Goal: Communication & Community: Answer question/provide support

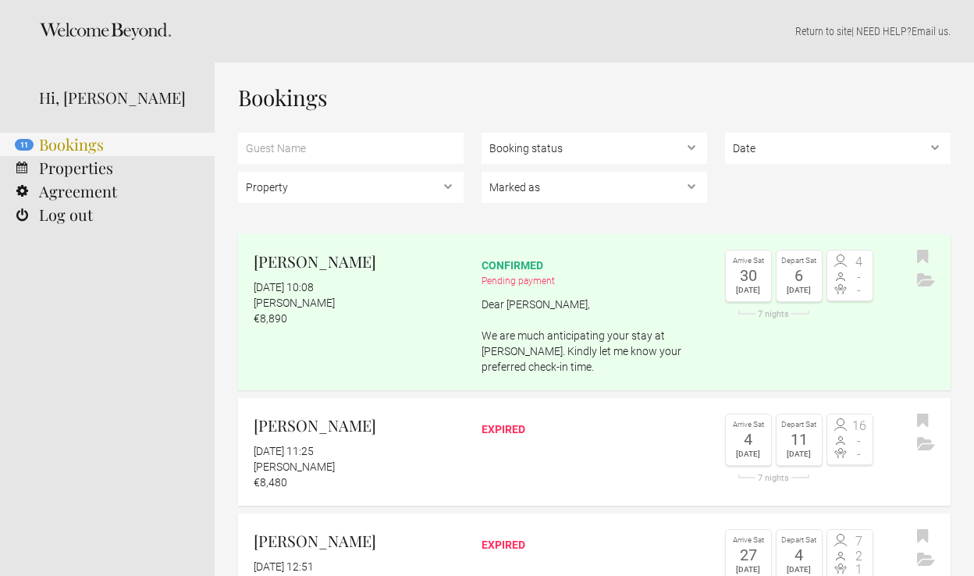
click at [64, 147] on link "11 Bookings" at bounding box center [107, 144] width 215 height 23
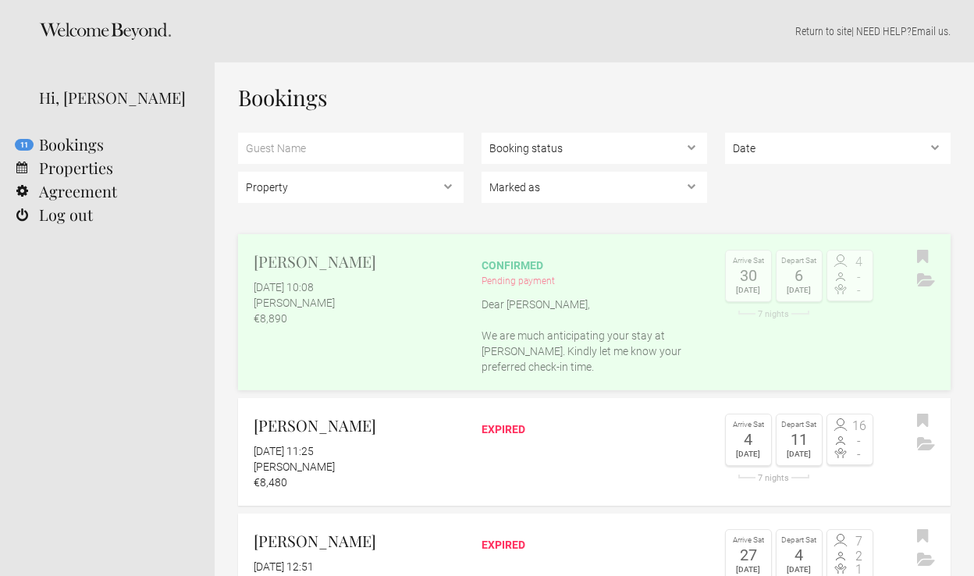
click at [523, 351] on p "Dear [PERSON_NAME], We are much anticipating your stay at [PERSON_NAME]. Kindly…" at bounding box center [595, 336] width 226 height 78
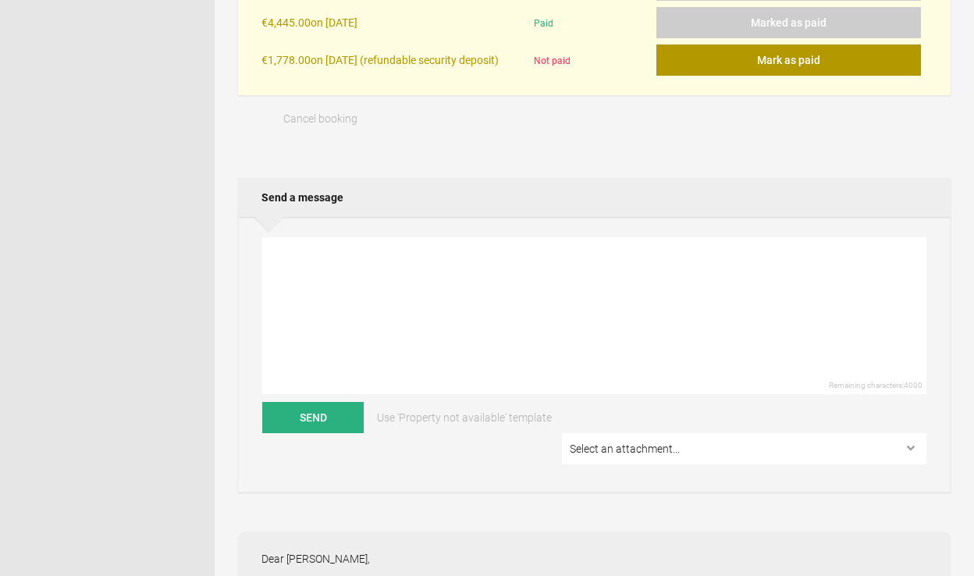
scroll to position [620, 0]
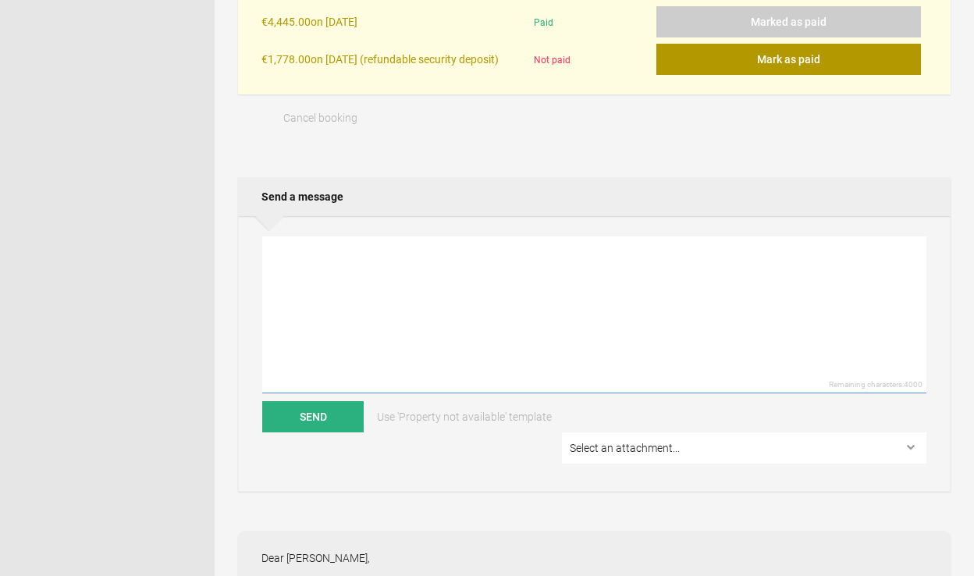
click at [350, 276] on textarea at bounding box center [594, 315] width 664 height 157
click at [272, 288] on textarea "Dear [PERSON_NAME], We still havent received" at bounding box center [594, 315] width 664 height 157
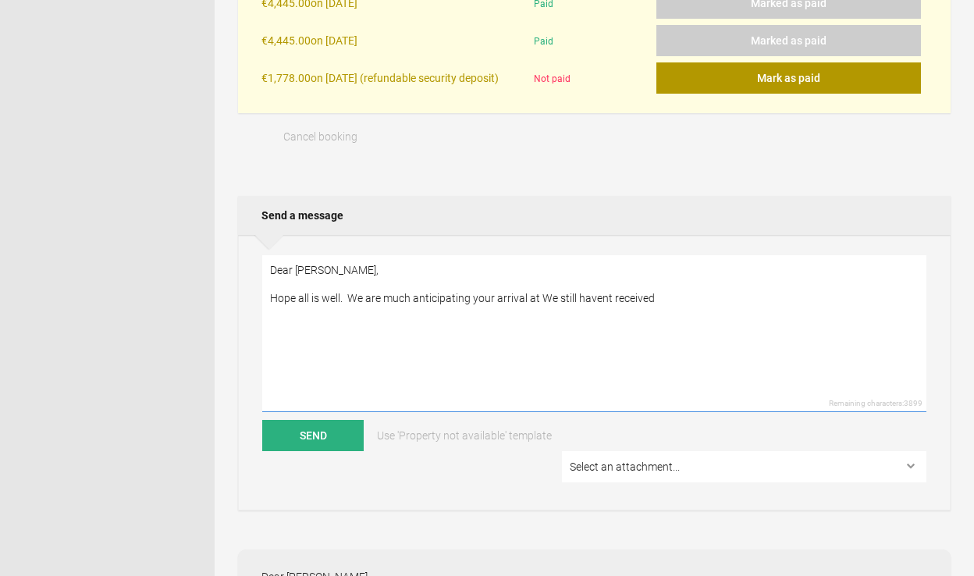
scroll to position [603, 0]
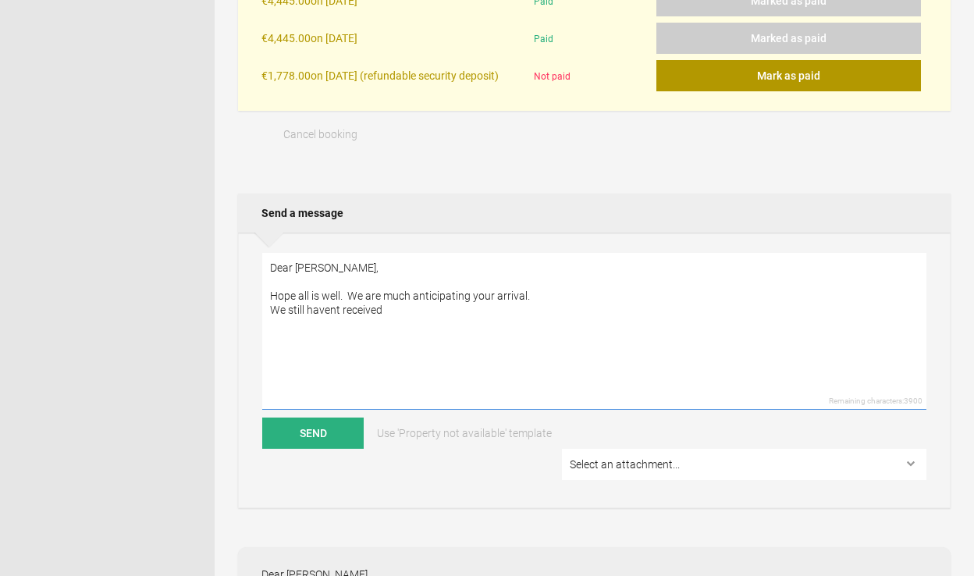
click at [428, 318] on textarea "Dear [PERSON_NAME], Hope all is well. We are much anticipating your arrival. We…" at bounding box center [594, 331] width 664 height 157
click at [335, 317] on textarea "Dear [PERSON_NAME], Hope all is well. We are much anticipating your arrival. We…" at bounding box center [594, 331] width 664 height 157
click at [410, 319] on textarea "Dear [PERSON_NAME], Hope all is well. We are much anticipating your arrival. We…" at bounding box center [594, 331] width 664 height 157
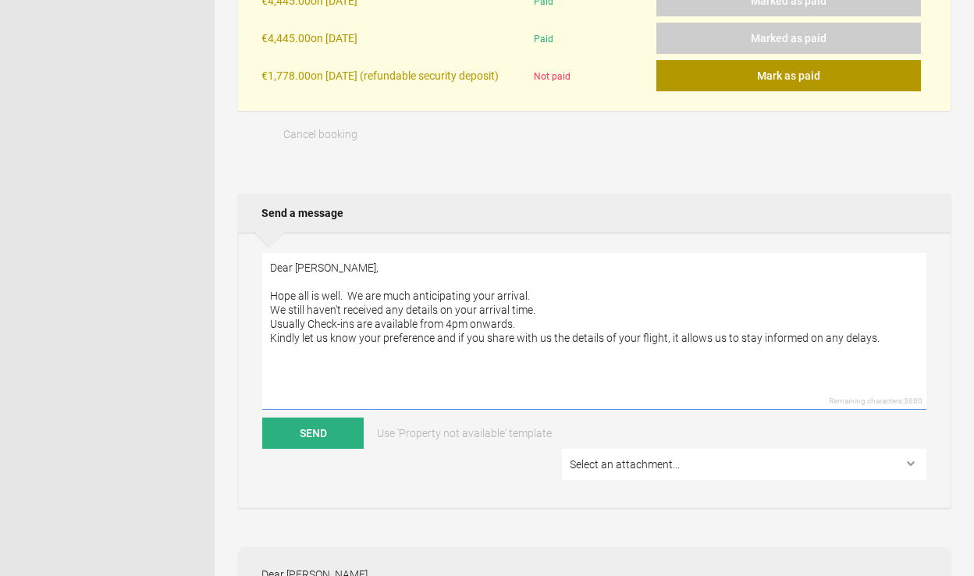
click at [841, 347] on textarea "Dear [PERSON_NAME], Hope all is well. We are much anticipating your arrival. We…" at bounding box center [594, 331] width 664 height 157
click at [365, 365] on textarea "Dear [PERSON_NAME], Hope all is well. We are much anticipating your arrival. We…" at bounding box center [594, 331] width 664 height 157
click at [415, 387] on textarea "Dear [PERSON_NAME], Hope all is well. We are much anticipating your arrival. We…" at bounding box center [594, 331] width 664 height 157
click at [365, 372] on textarea "Dear [PERSON_NAME], Hope all is well. We are much anticipating your arrival. We…" at bounding box center [594, 331] width 664 height 157
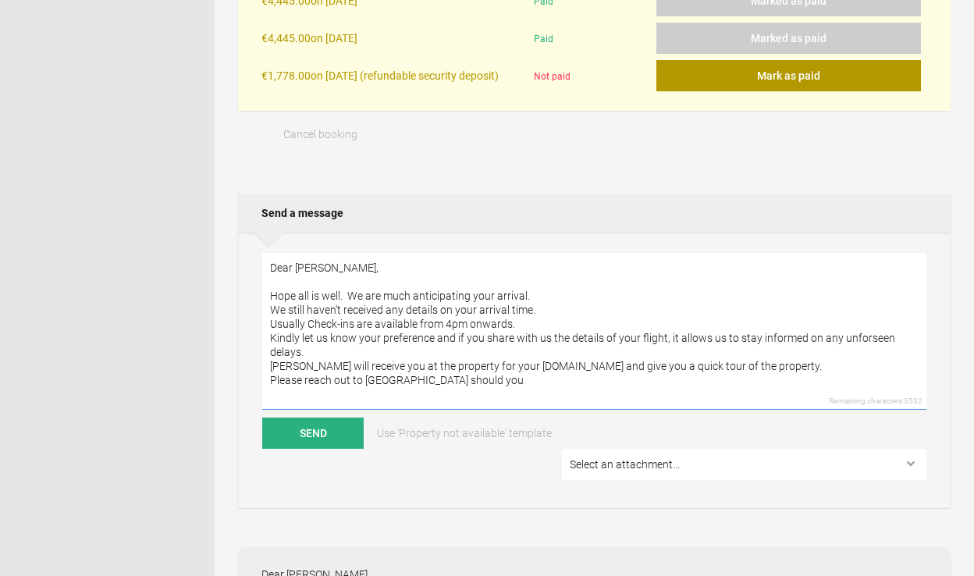
click at [466, 386] on textarea "Dear [PERSON_NAME], Hope all is well. We are much anticipating your arrival. We…" at bounding box center [594, 331] width 664 height 157
click at [470, 390] on textarea "Dear [PERSON_NAME], Hope all is well. We are much anticipating your arrival. We…" at bounding box center [594, 331] width 664 height 157
click at [867, 390] on textarea "Dear [PERSON_NAME], Hope all is well. We are much anticipating your arrival. We…" at bounding box center [594, 331] width 664 height 157
click at [267, 340] on textarea "Dear [PERSON_NAME], Hope all is well. We are much anticipating your arrival. We…" at bounding box center [594, 331] width 664 height 157
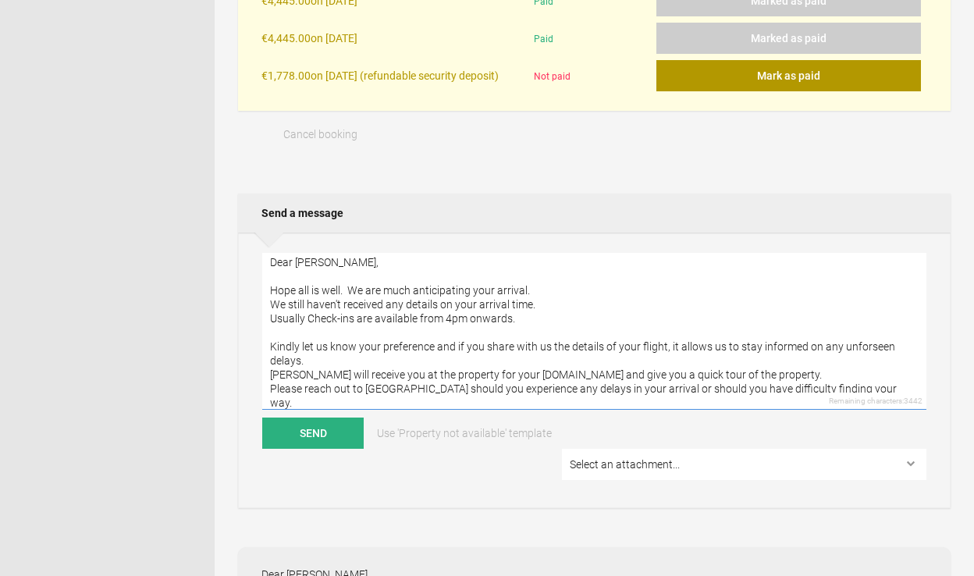
click at [265, 385] on textarea "Dear [PERSON_NAME], Hope all is well. We are much anticipating your arrival. We…" at bounding box center [594, 331] width 664 height 157
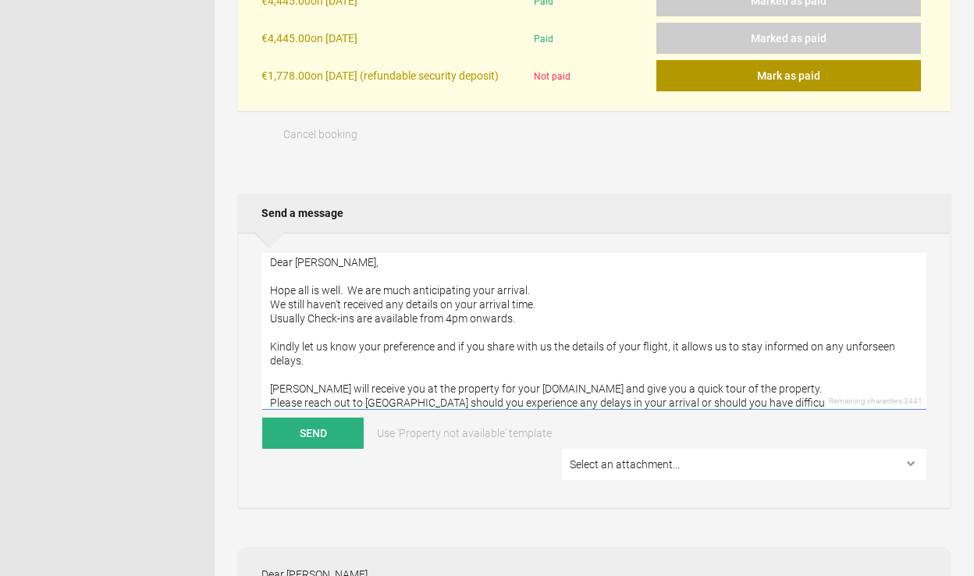
click at [272, 330] on textarea "Dear [PERSON_NAME], Hope all is well. We are much anticipating your arrival. We…" at bounding box center [594, 331] width 664 height 157
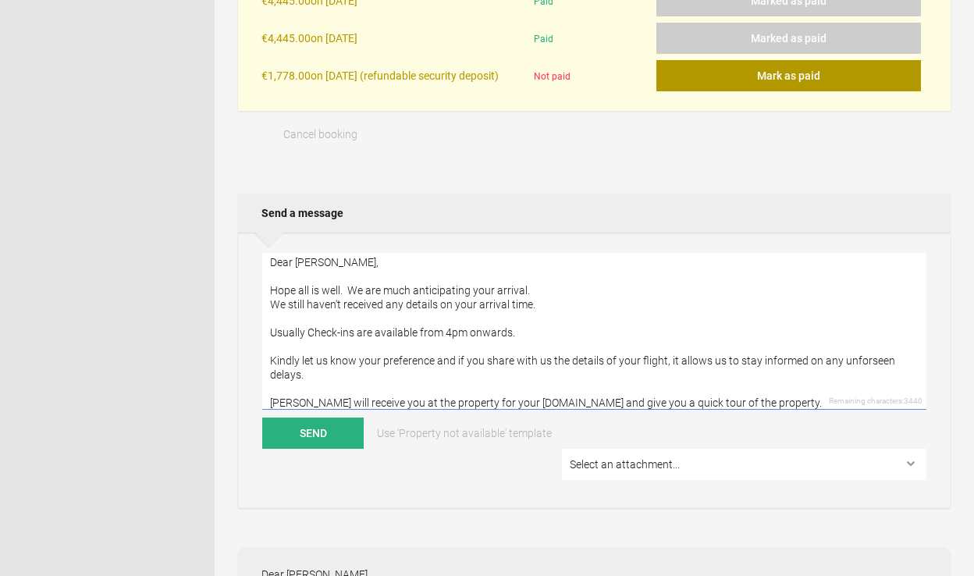
click at [526, 340] on textarea "Dear [PERSON_NAME], Hope all is well. We are much anticipating your arrival. We…" at bounding box center [594, 331] width 664 height 157
click at [547, 341] on textarea "Dear [PERSON_NAME], Hope all is well. We are much anticipating your arrival. We…" at bounding box center [594, 331] width 664 height 157
click at [519, 338] on textarea "Dear [PERSON_NAME], Hope all is well. We are much anticipating your arrival. We…" at bounding box center [594, 331] width 664 height 157
drag, startPoint x: 583, startPoint y: 341, endPoint x: 521, endPoint y: 341, distance: 62.5
click at [521, 341] on textarea "Dear [PERSON_NAME], Hope all is well. We are much anticipating your arrival. We…" at bounding box center [594, 331] width 664 height 157
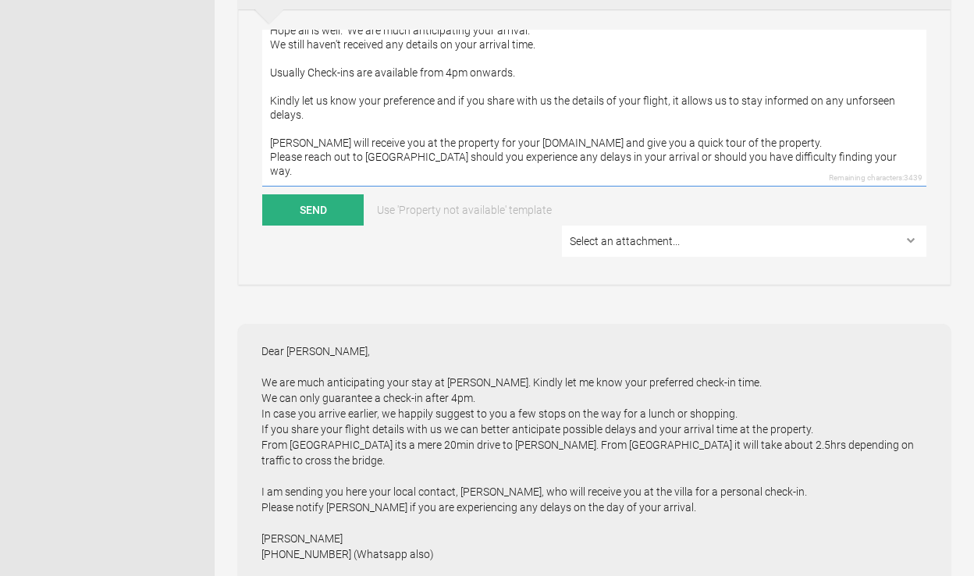
scroll to position [830, 0]
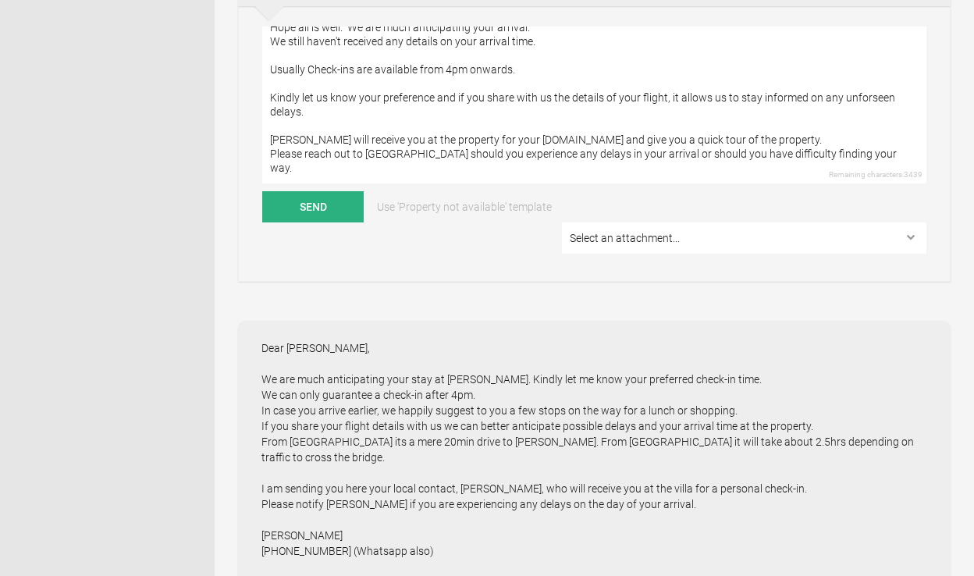
drag, startPoint x: 441, startPoint y: 512, endPoint x: 256, endPoint y: 497, distance: 185.6
click at [255, 497] on div "Dear [PERSON_NAME], We are much anticipating your stay at [PERSON_NAME]. Kindly…" at bounding box center [594, 582] width 713 height 523
copy div "[PERSON_NAME] ‭[PHONE_NUMBER]‬ (Whatsapp also)"
click at [861, 151] on textarea "Dear [PERSON_NAME], Hope all is well. We are much anticipating your arrival. We…" at bounding box center [594, 105] width 664 height 157
paste textarea "[PERSON_NAME] ‭[PHONE_NUMBER]‬ (Whatsapp also)"
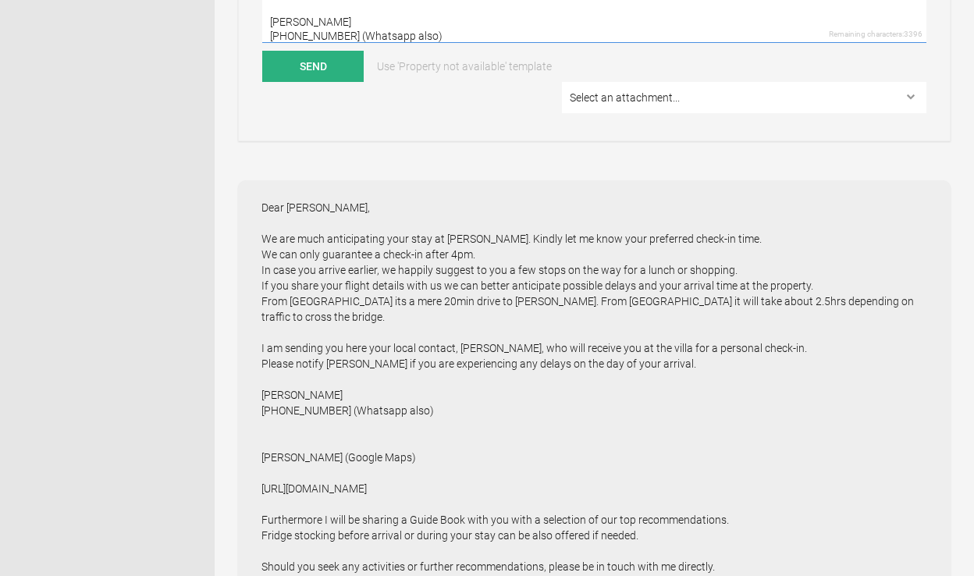
scroll to position [973, 0]
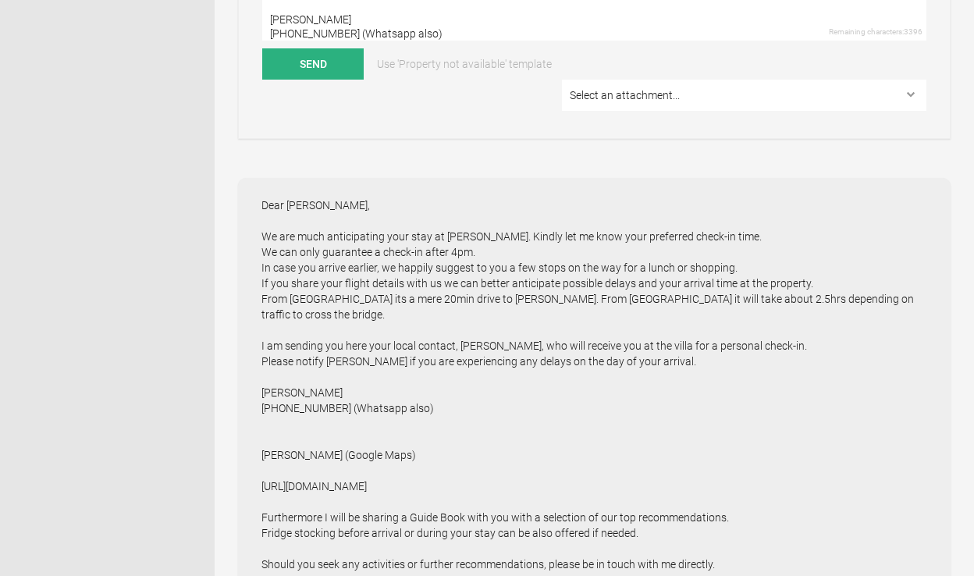
drag, startPoint x: 502, startPoint y: 447, endPoint x: 245, endPoint y: 418, distance: 258.5
click at [245, 417] on div "Dear [PERSON_NAME], We are much anticipating your stay at [PERSON_NAME]. Kindly…" at bounding box center [594, 439] width 713 height 523
copy div "[PERSON_NAME] (Google Maps) [URL][DOMAIN_NAME]"
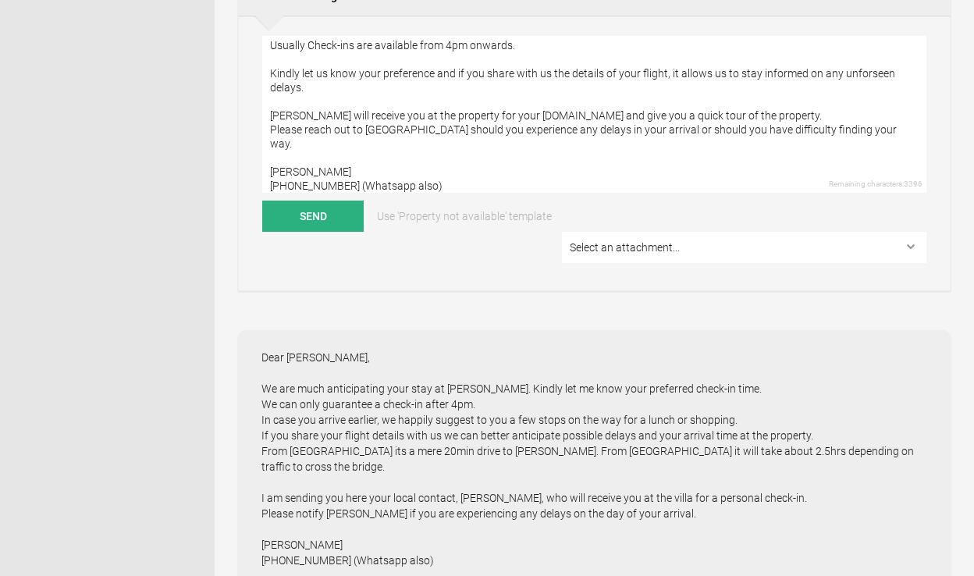
scroll to position [816, 0]
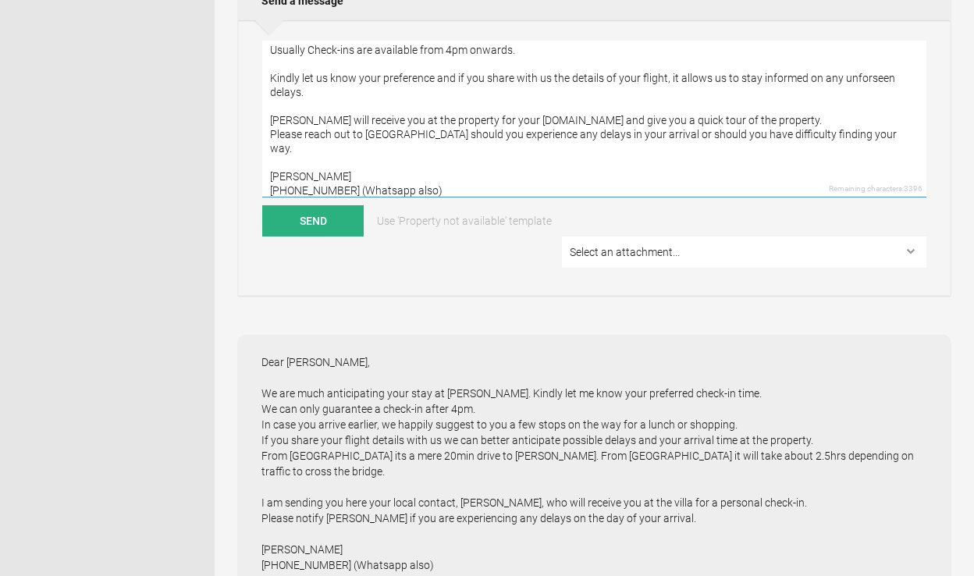
click at [504, 185] on textarea "Dear [PERSON_NAME], Hope all is well. We are much anticipating your arrival. We…" at bounding box center [594, 119] width 664 height 157
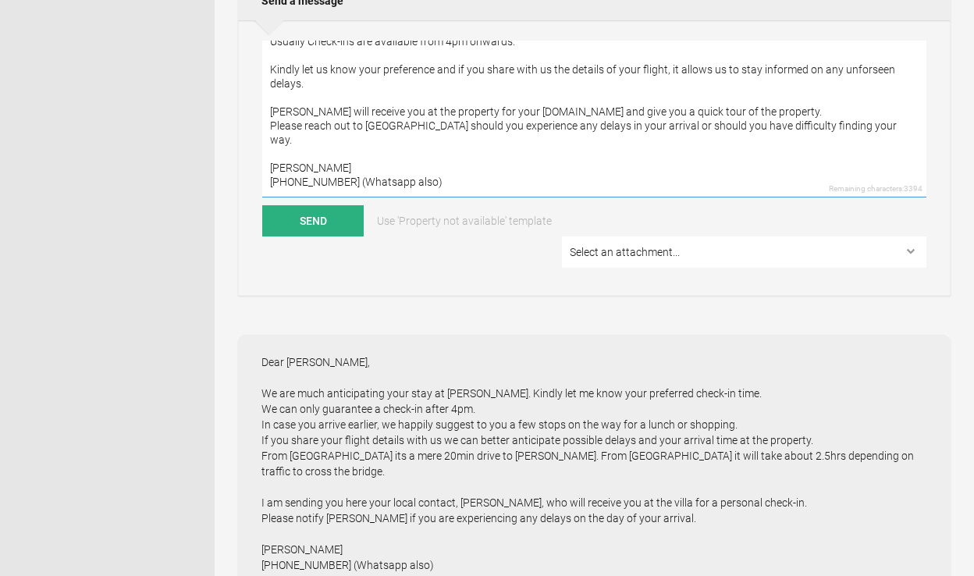
paste textarea "[PERSON_NAME] (Google Maps) [URL][DOMAIN_NAME]"
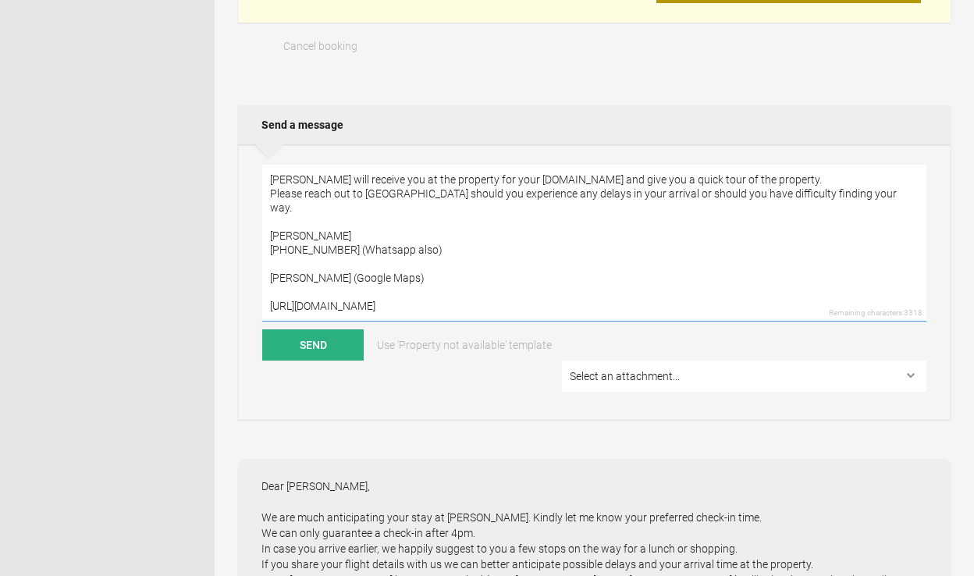
scroll to position [680, 0]
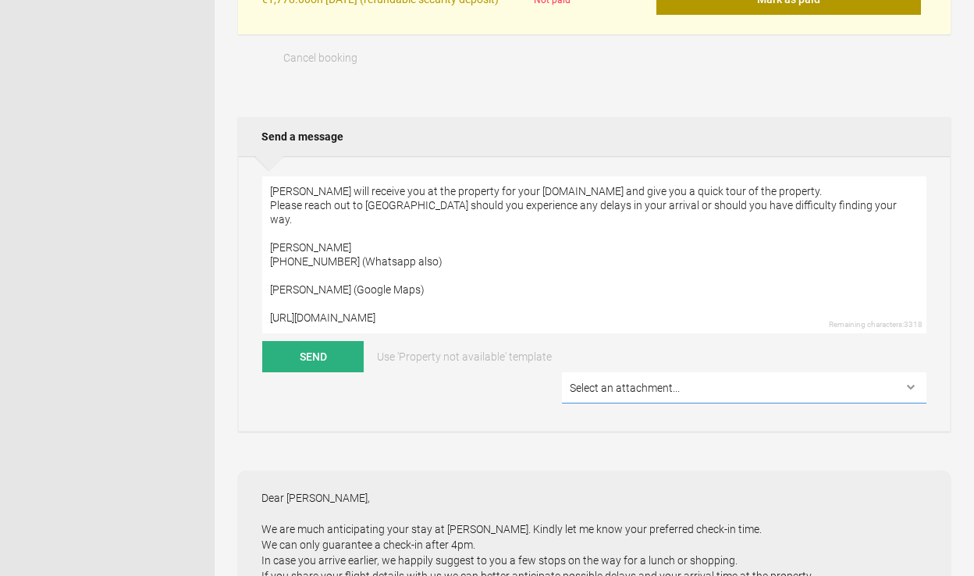
click at [795, 372] on select "Select an attachment... MdP-2021-Booking_Cancellation_Policy_Villa-[PERSON_NAME…" at bounding box center [744, 387] width 365 height 31
click at [352, 330] on textarea "Dear [PERSON_NAME], Hope all is well. We are much anticipating your arrival. We…" at bounding box center [594, 254] width 664 height 157
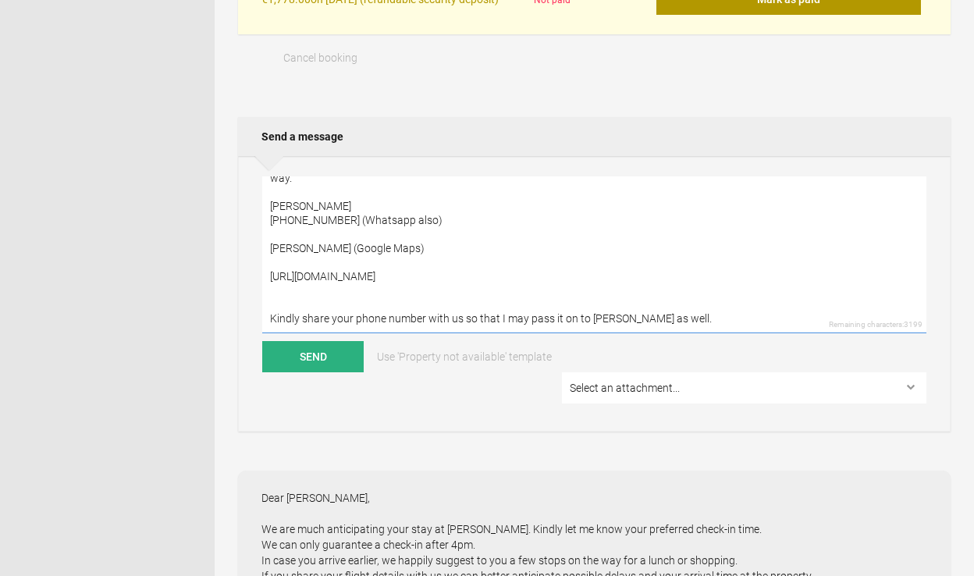
scroll to position [184, 0]
click at [306, 212] on textarea "Dear [PERSON_NAME], Hope all is well. We are much anticipating your arrival. We…" at bounding box center [594, 254] width 664 height 157
drag, startPoint x: 285, startPoint y: 212, endPoint x: 269, endPoint y: 212, distance: 16.4
click at [269, 212] on textarea "Dear [PERSON_NAME], Hope all is well. We are much anticipating your arrival. We…" at bounding box center [594, 254] width 664 height 157
click at [293, 212] on textarea "Dear [PERSON_NAME], Hope all is well. We are much anticipating your arrival. We…" at bounding box center [594, 254] width 664 height 157
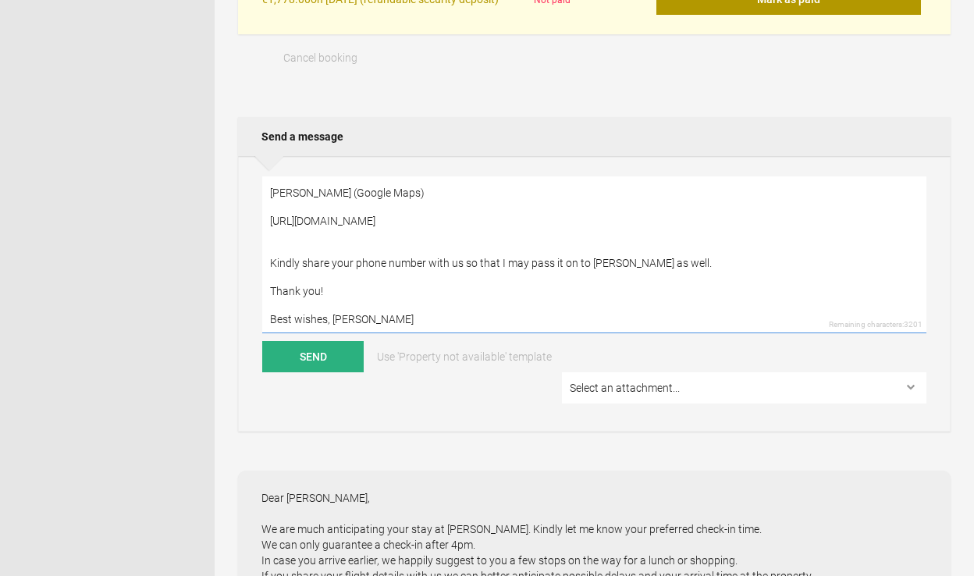
scroll to position [253, 0]
click at [326, 311] on textarea "Dear [PERSON_NAME], Hope all is well. We are much anticipating your arrival. We…" at bounding box center [594, 254] width 664 height 157
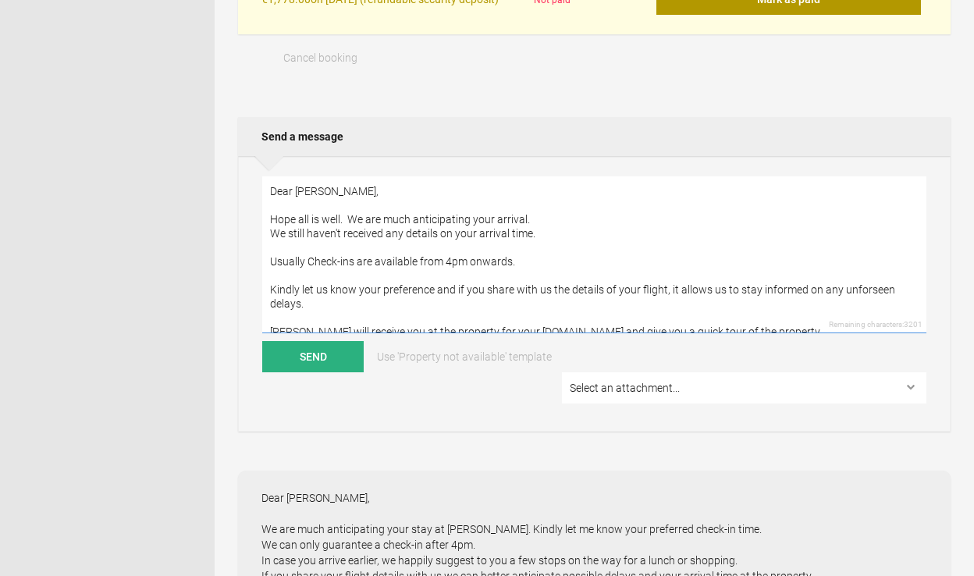
click at [536, 235] on textarea "Dear [PERSON_NAME], Hope all is well. We are much anticipating your arrival. We…" at bounding box center [594, 254] width 664 height 157
click at [535, 228] on textarea "Dear [PERSON_NAME], Hope all is well. We are much anticipating your arrival. We…" at bounding box center [594, 254] width 664 height 157
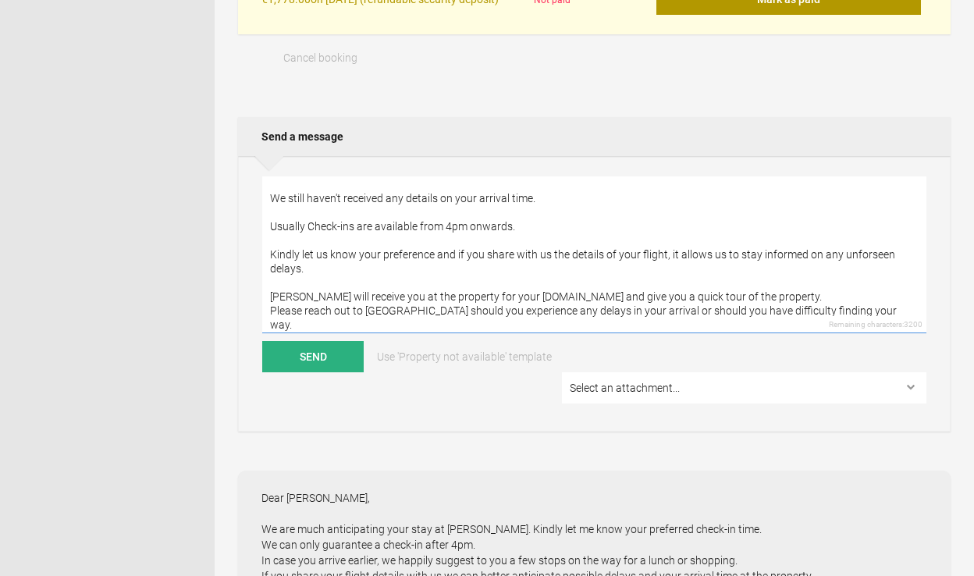
scroll to position [52, 0]
click at [523, 233] on textarea "Dear [PERSON_NAME], Hope all is well. We are much anticipating your arrival. We…" at bounding box center [594, 254] width 664 height 157
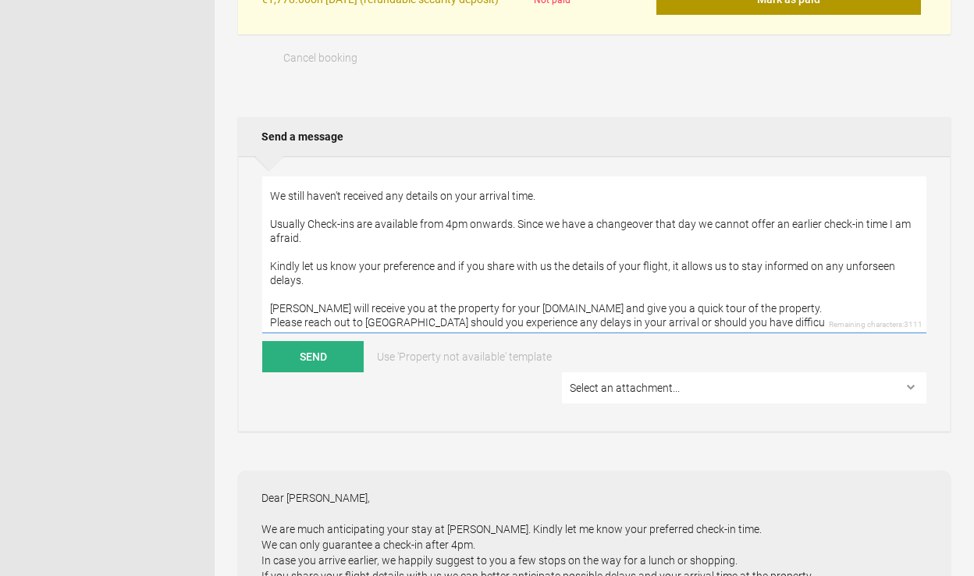
click at [824, 234] on textarea "Dear [PERSON_NAME], Hope all is well. We are much anticipating your arrival. We…" at bounding box center [594, 254] width 664 height 157
click at [881, 233] on textarea "Dear [PERSON_NAME], Hope all is well. We are much anticipating your arrival. We…" at bounding box center [594, 254] width 664 height 157
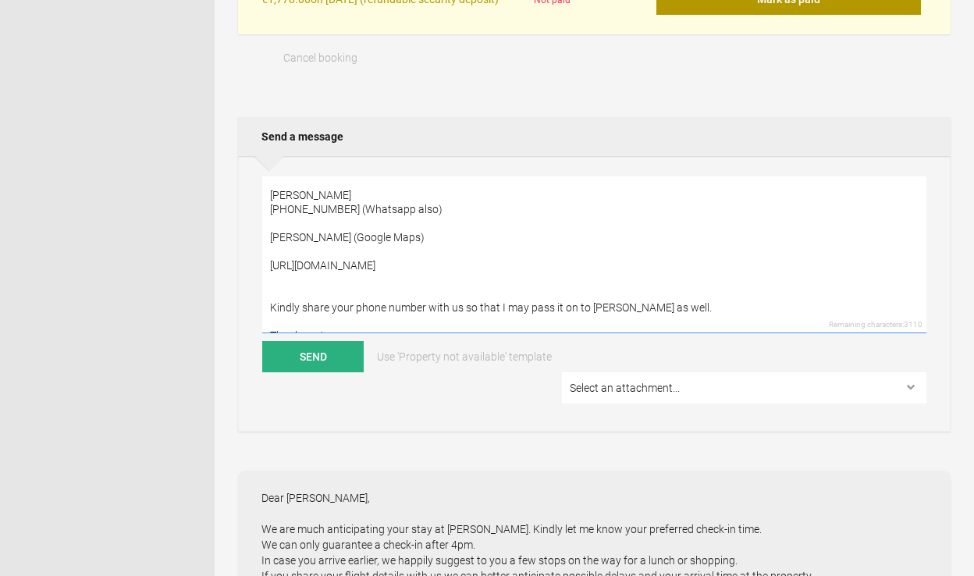
scroll to position [281, 0]
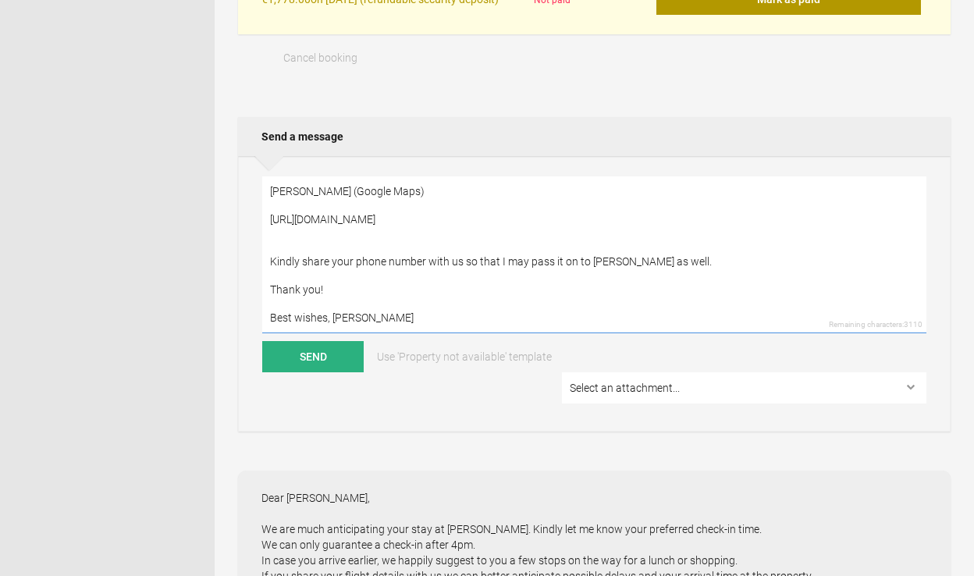
click at [432, 224] on textarea "Dear [PERSON_NAME], Hope all is well. We are much anticipating your arrival. We…" at bounding box center [594, 254] width 664 height 157
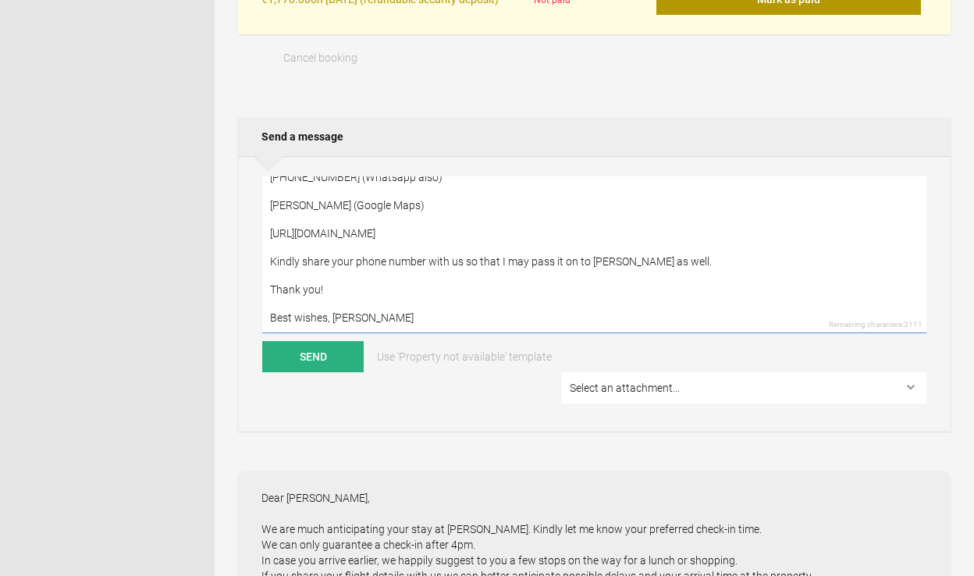
scroll to position [267, 0]
type textarea "Dear [PERSON_NAME], Hope all is well. We are much anticipating your arrival. We…"
click at [313, 361] on button "Send" at bounding box center [312, 356] width 101 height 31
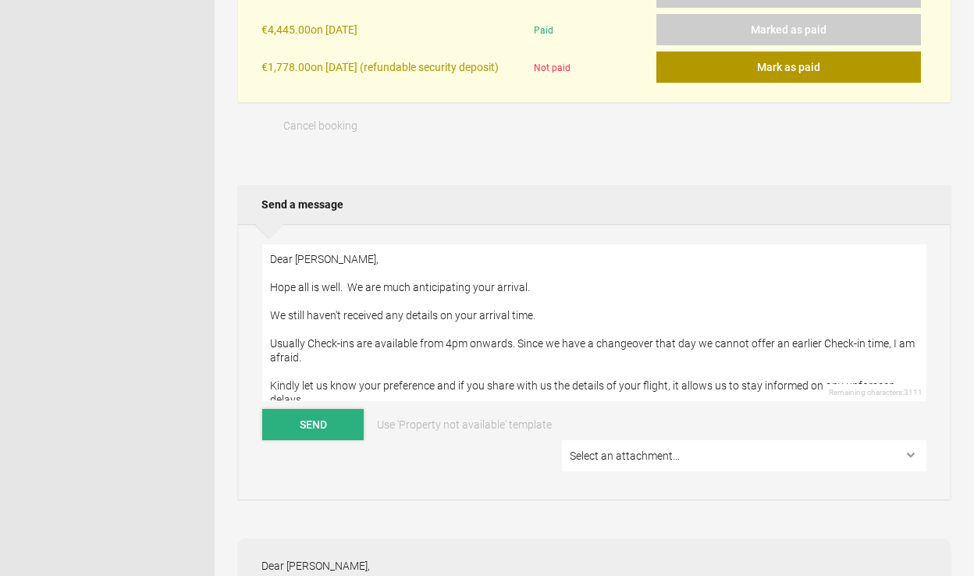
scroll to position [0, 0]
